Goal: Task Accomplishment & Management: Manage account settings

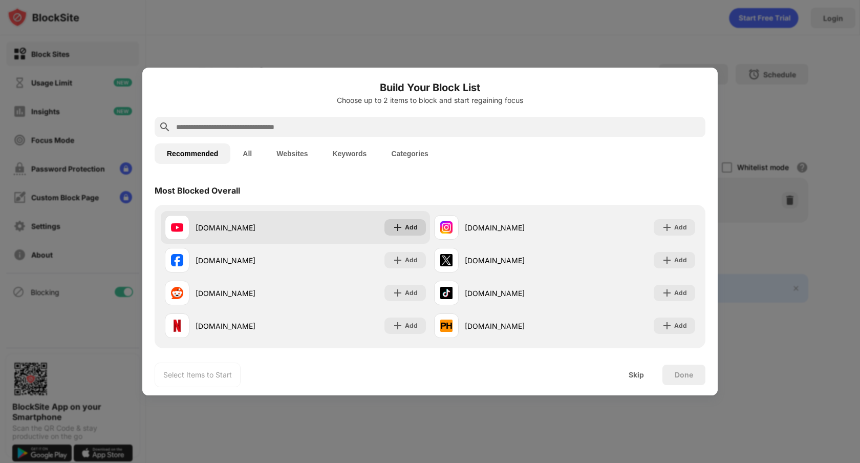
click at [419, 233] on div "Add" at bounding box center [404, 227] width 41 height 16
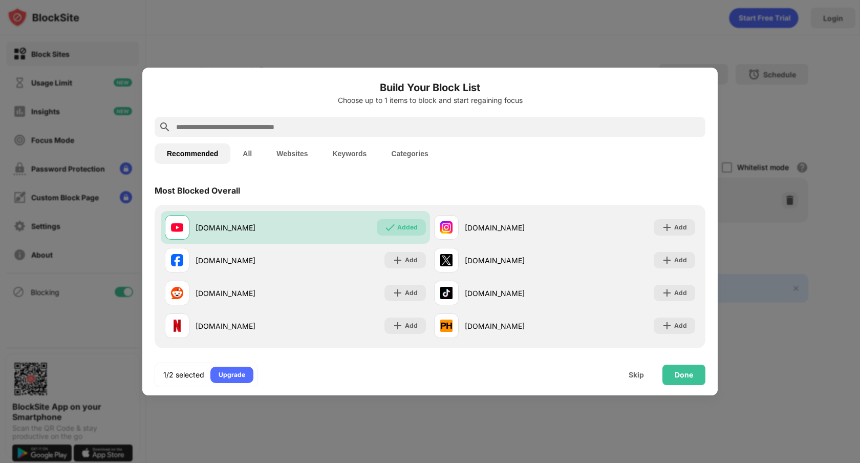
click at [539, 130] on input "text" at bounding box center [438, 127] width 526 height 12
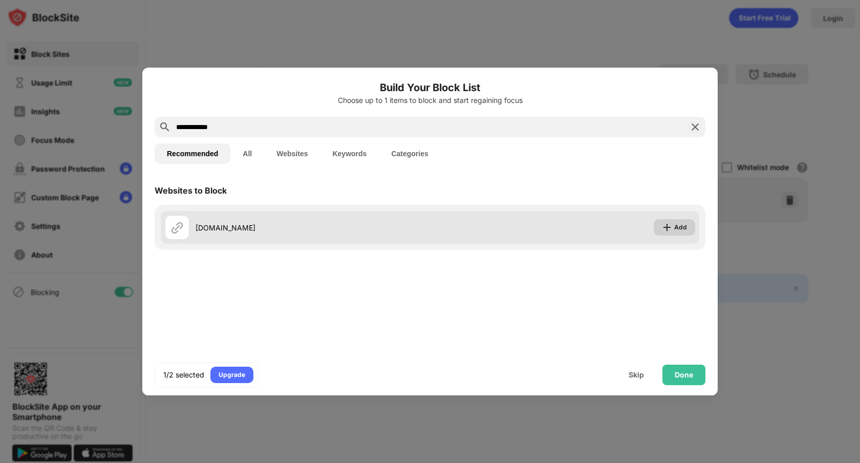
type input "**********"
click at [673, 227] on div "Add" at bounding box center [673, 227] width 41 height 16
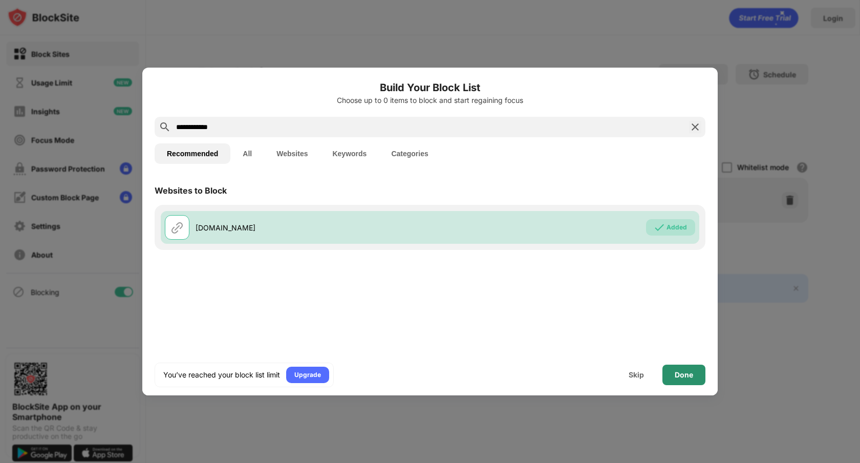
click at [683, 383] on div "Done" at bounding box center [683, 374] width 43 height 20
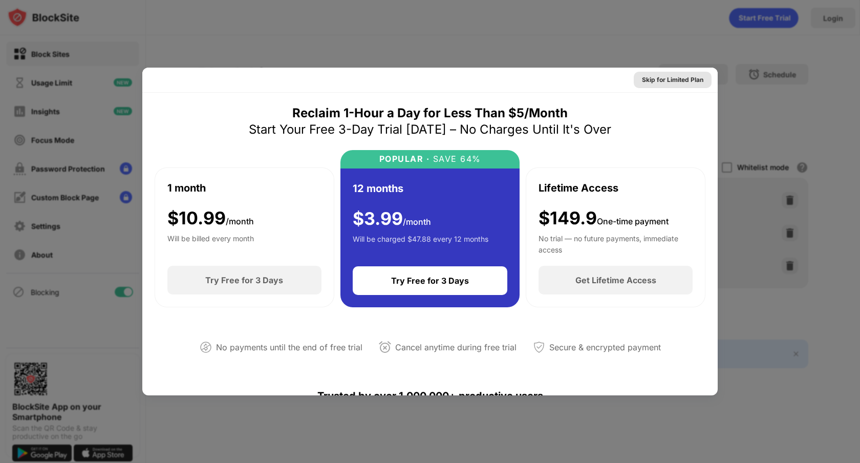
click at [699, 79] on div "Skip for Limited Plan" at bounding box center [672, 80] width 61 height 10
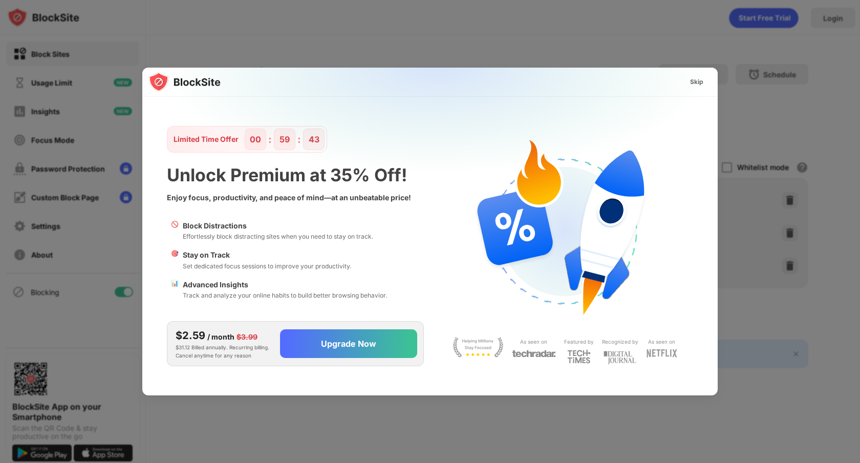
click at [688, 79] on div "Skip" at bounding box center [697, 82] width 30 height 16
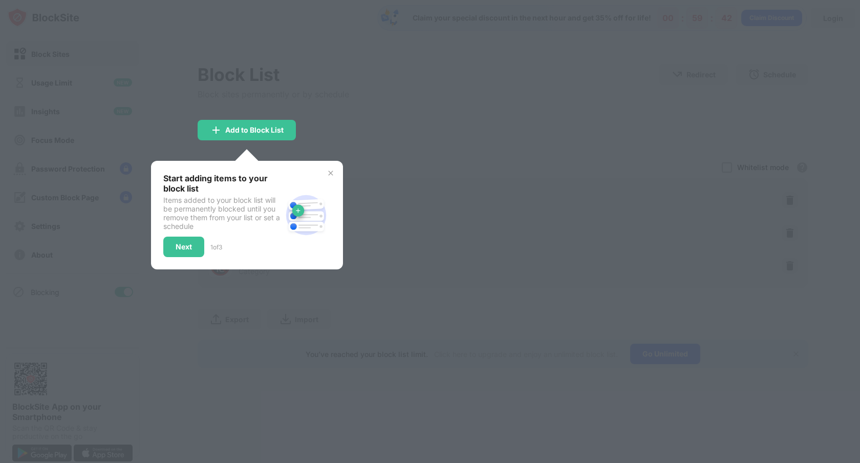
click at [692, 84] on div "Skip" at bounding box center [696, 82] width 13 height 10
click at [692, 84] on div at bounding box center [430, 231] width 860 height 463
click at [178, 252] on div "Next" at bounding box center [183, 246] width 41 height 20
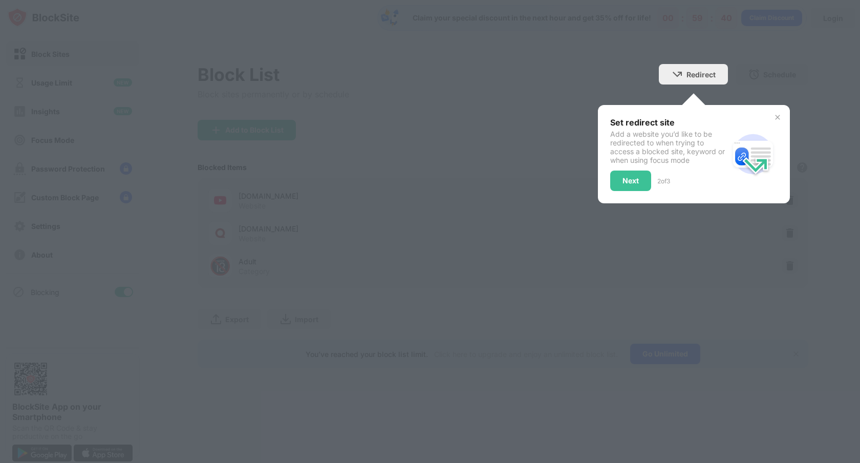
click at [636, 160] on div "Add a website you’d like to be redirected to when trying to access a blocked si…" at bounding box center [669, 146] width 118 height 35
click at [634, 177] on div "Next" at bounding box center [630, 181] width 16 height 8
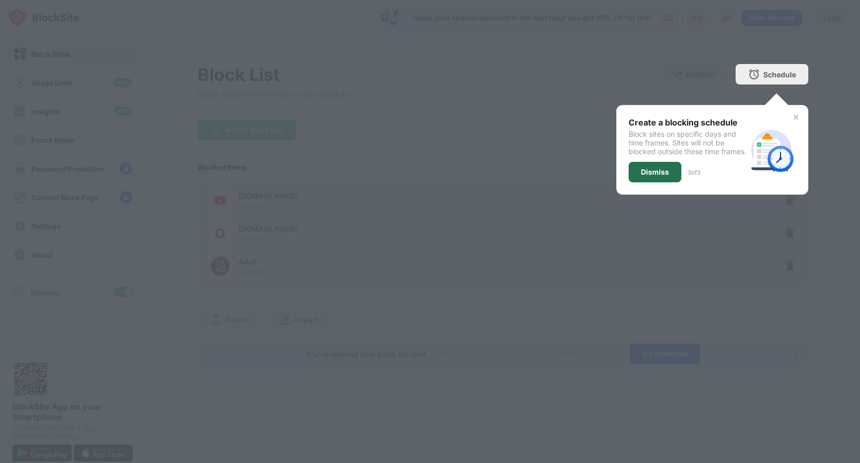
click at [661, 171] on div "Dismiss" at bounding box center [654, 172] width 53 height 20
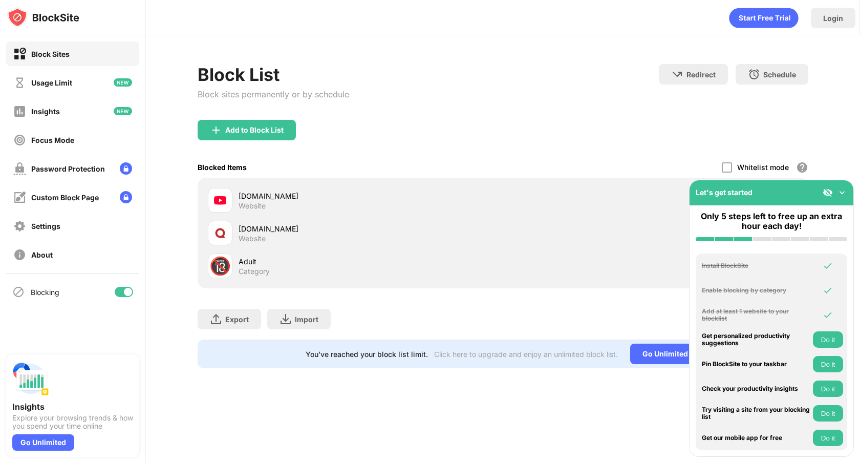
click at [846, 190] on img at bounding box center [842, 192] width 10 height 10
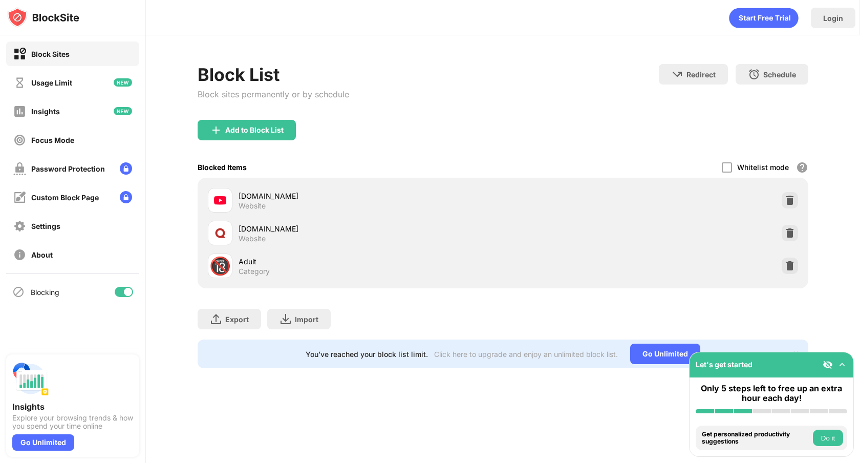
click at [797, 203] on div at bounding box center [789, 200] width 16 height 16
